Goal: Use online tool/utility

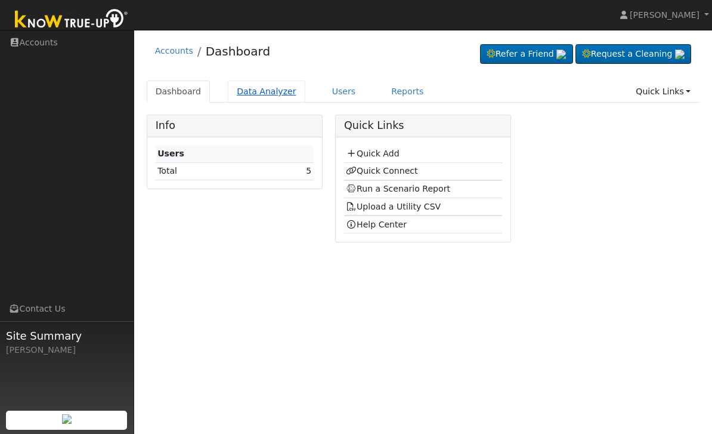
click at [247, 84] on link "Data Analyzer" at bounding box center [267, 92] width 78 height 22
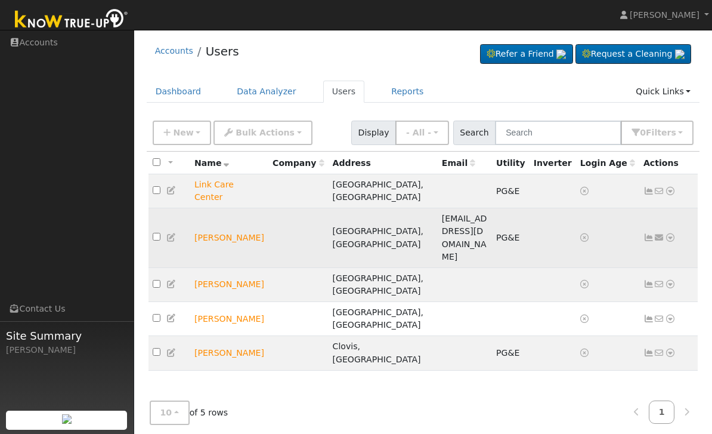
click at [206, 211] on td "Jagdeep dhillon" at bounding box center [229, 238] width 78 height 60
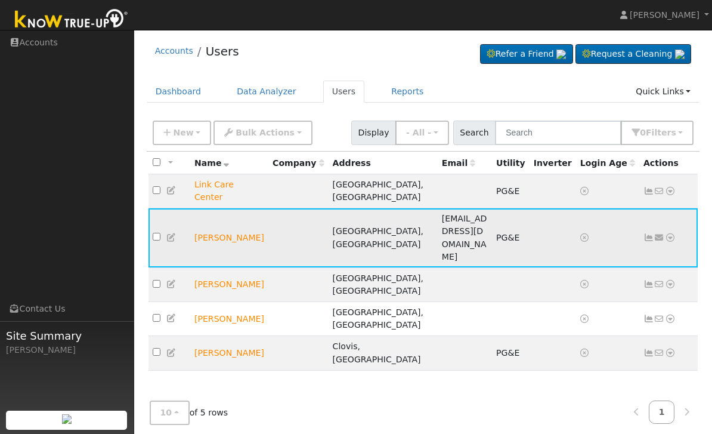
click at [221, 213] on td "Jagdeep dhillon" at bounding box center [229, 238] width 78 height 60
click at [221, 208] on td "Jagdeep dhillon" at bounding box center [229, 238] width 78 height 60
click at [159, 233] on input "checkbox" at bounding box center [157, 237] width 8 height 8
checkbox input "true"
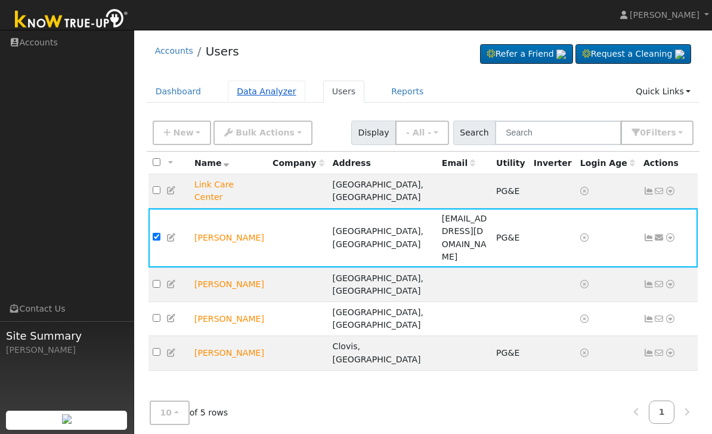
click at [242, 87] on link "Data Analyzer" at bounding box center [267, 92] width 78 height 22
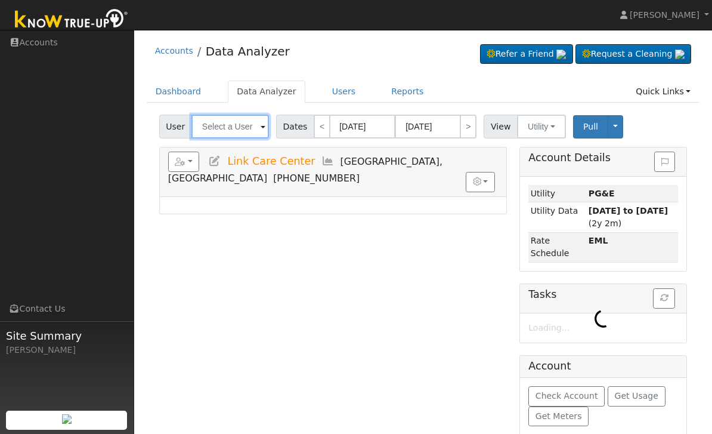
type input "Link Care Center"
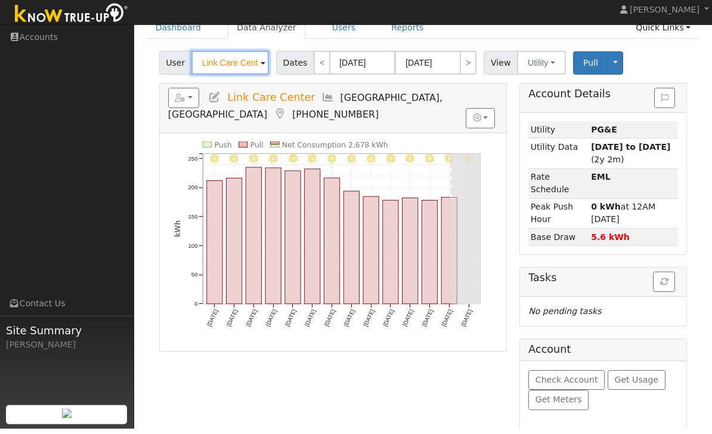
scroll to position [66, 0]
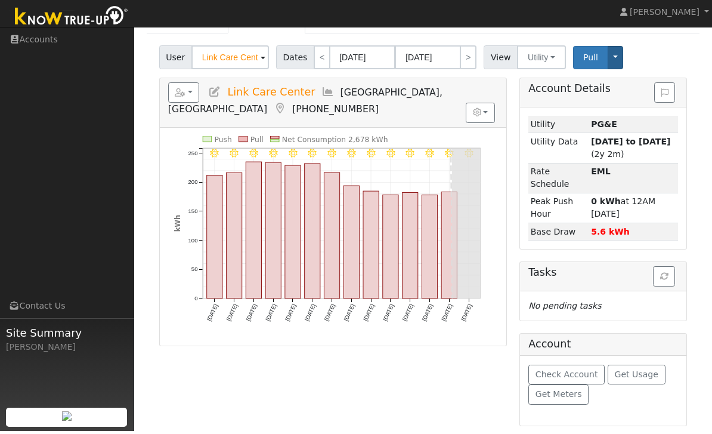
click at [611, 55] on button "Toggle Dropdown" at bounding box center [616, 60] width 16 height 23
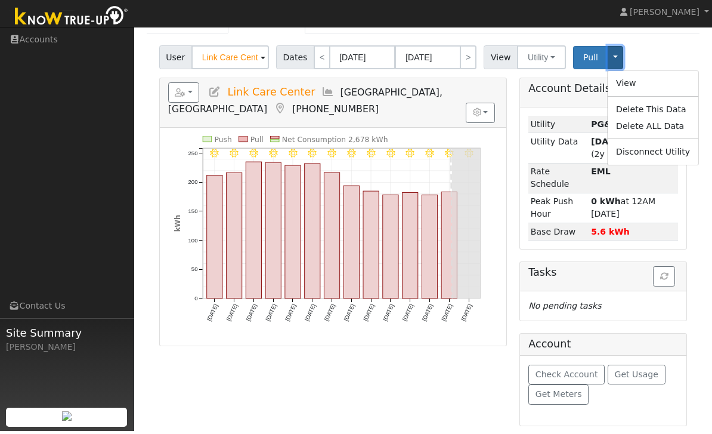
scroll to position [28, 0]
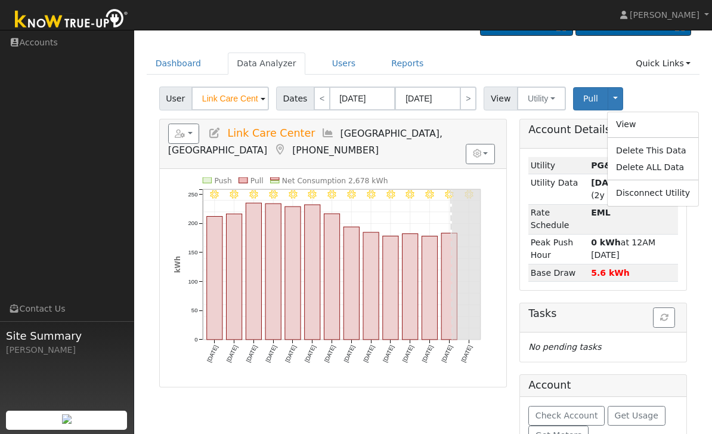
click at [666, 88] on div "User Link Care Center Account Default Account Default Account 1734 West Shaw Av…" at bounding box center [423, 96] width 533 height 28
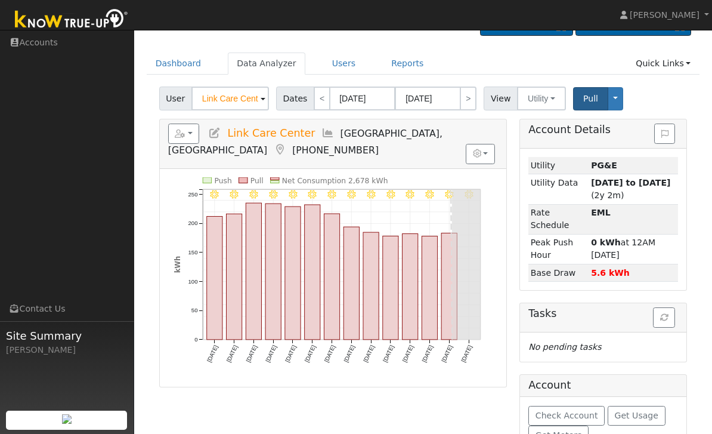
click at [586, 100] on span "Pull" at bounding box center [591, 99] width 15 height 10
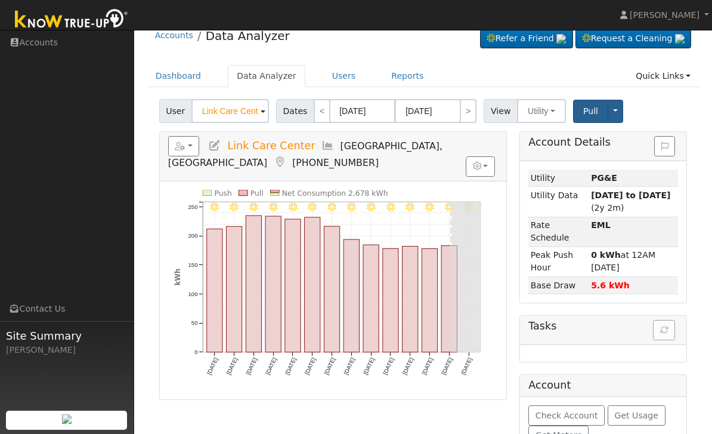
click at [617, 103] on button "Toggle Dropdown" at bounding box center [616, 111] width 16 height 23
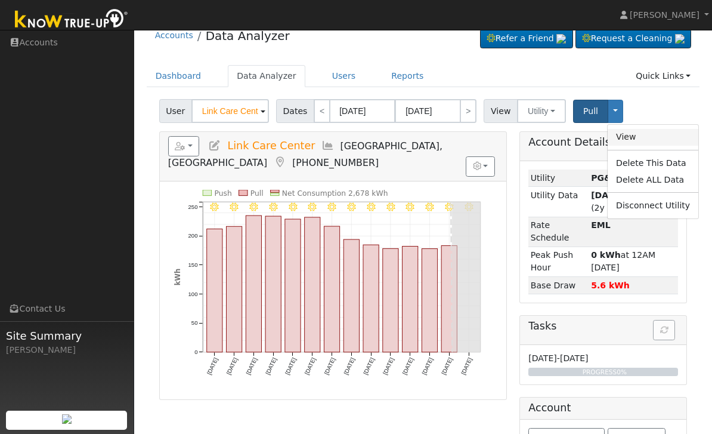
click at [643, 137] on link "View" at bounding box center [653, 137] width 91 height 17
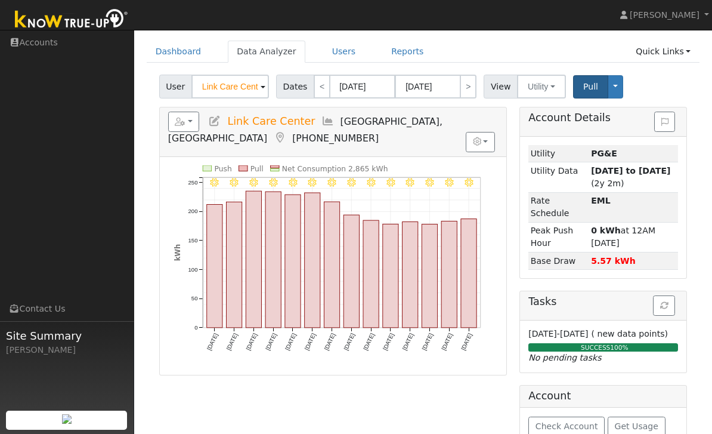
scroll to position [41, 0]
click at [348, 58] on link "Users" at bounding box center [344, 51] width 42 height 22
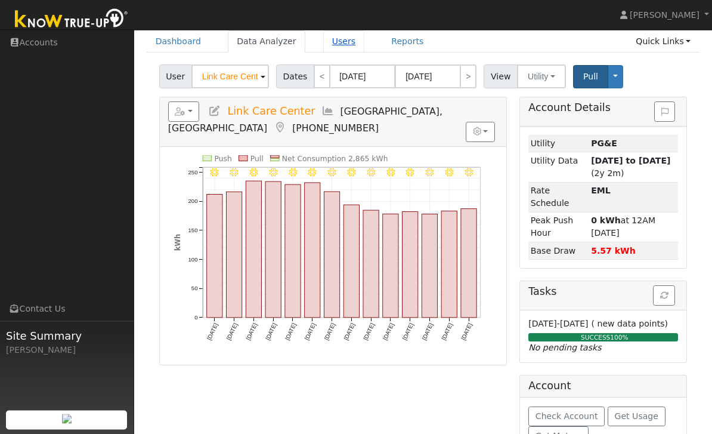
scroll to position [0, 0]
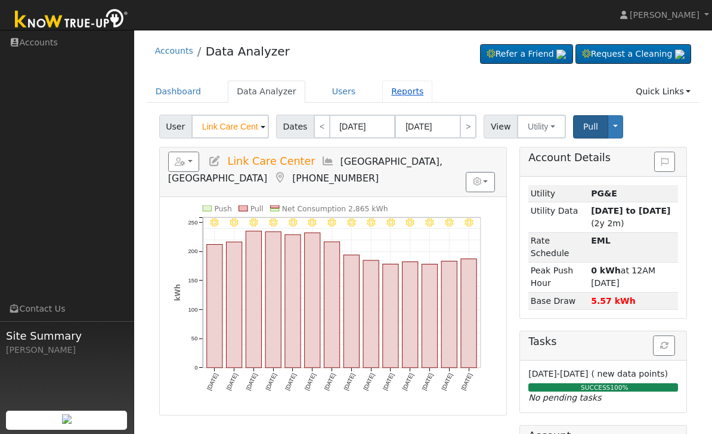
click at [397, 86] on link "Reports" at bounding box center [407, 92] width 50 height 22
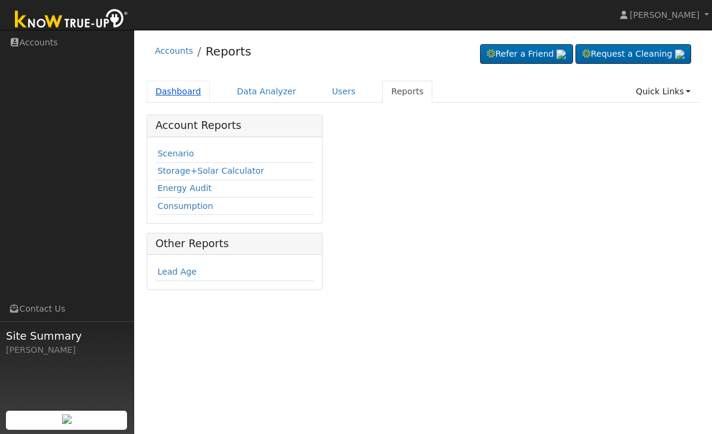
click at [171, 97] on link "Dashboard" at bounding box center [179, 92] width 64 height 22
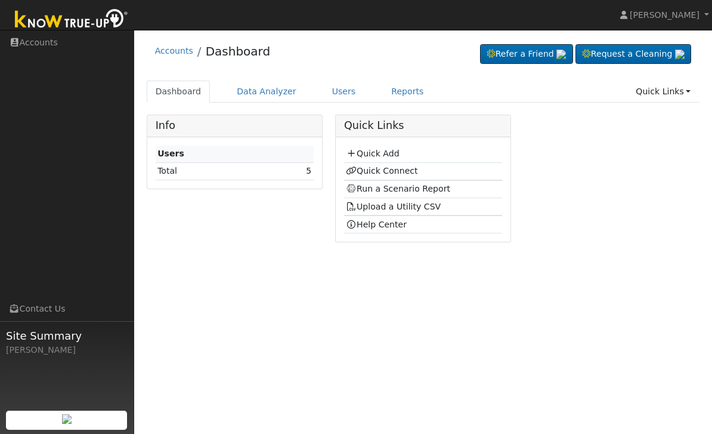
click at [370, 84] on ul "Dashboard Data Analyzer Users Reports Quick Links Quick Add Quick Connect Run a…" at bounding box center [424, 92] width 554 height 22
click at [391, 92] on link "Reports" at bounding box center [407, 92] width 50 height 22
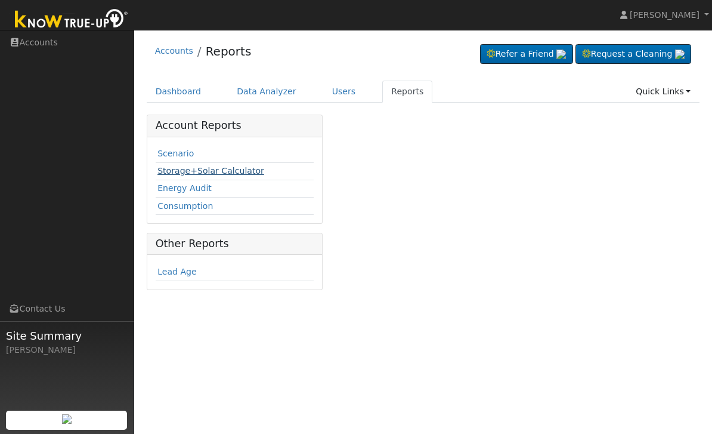
click at [166, 172] on link "Storage+Solar Calculator" at bounding box center [211, 171] width 107 height 10
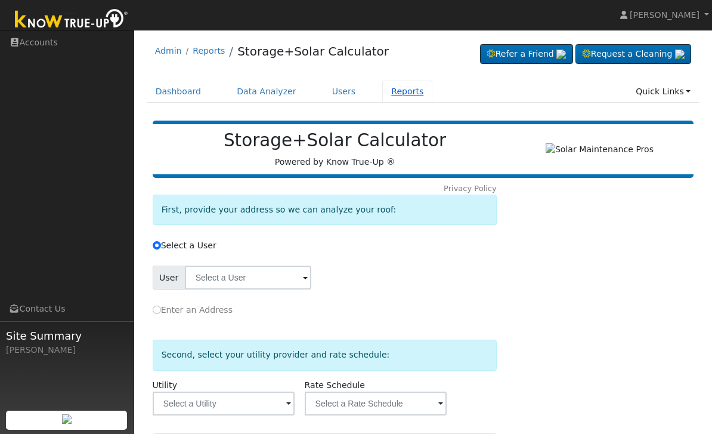
click at [382, 84] on link "Reports" at bounding box center [407, 92] width 50 height 22
